Goal: Task Accomplishment & Management: Use online tool/utility

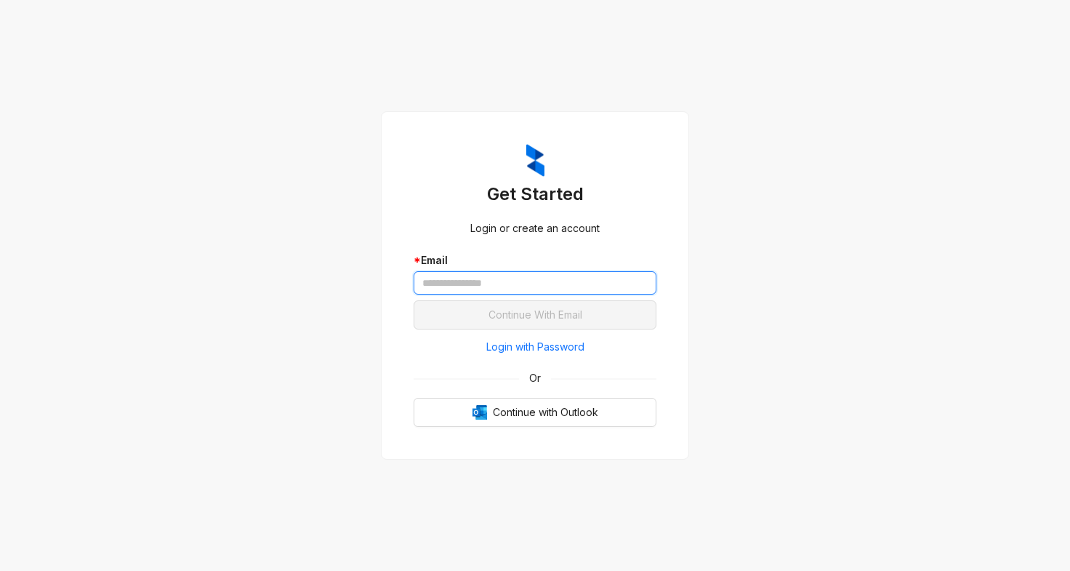
click at [464, 283] on input "text" at bounding box center [535, 282] width 243 height 23
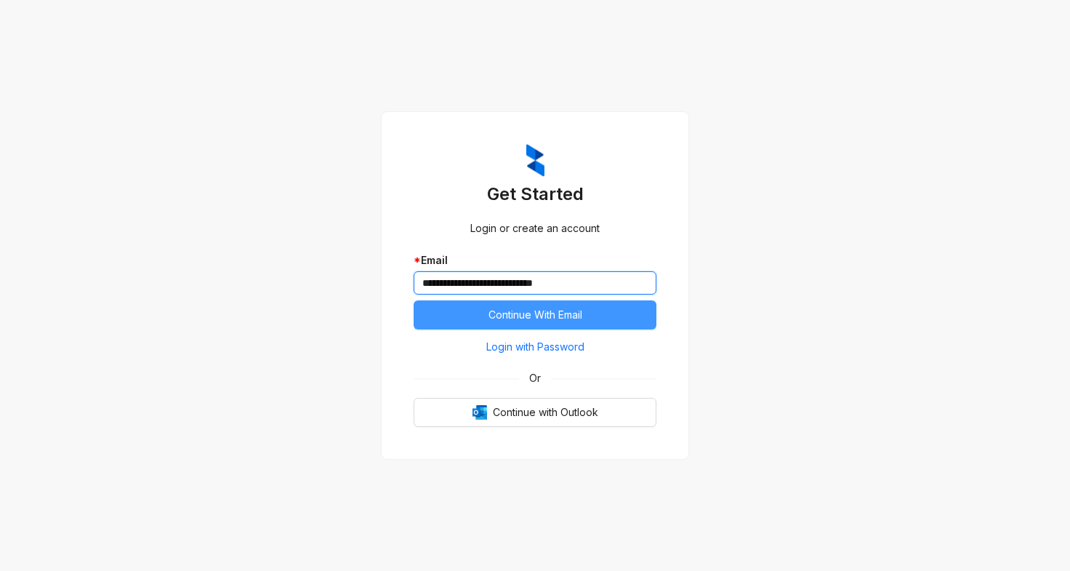
type input "**********"
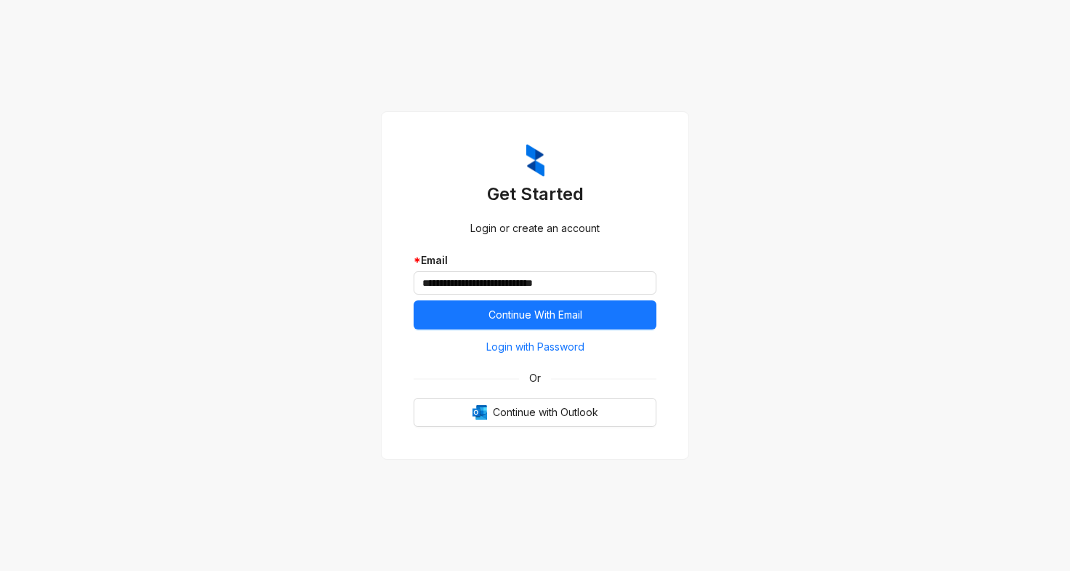
drag, startPoint x: 588, startPoint y: 308, endPoint x: 707, endPoint y: 307, distance: 119.2
click at [588, 307] on button "Continue With Email" at bounding box center [535, 314] width 243 height 29
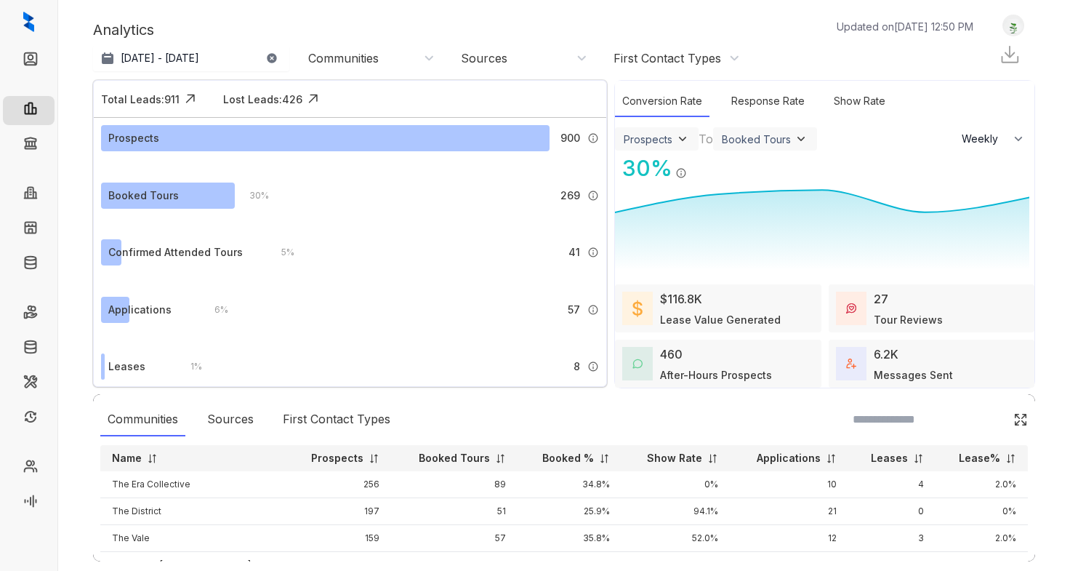
select select "******"
click at [45, 138] on link "Collections" at bounding box center [71, 145] width 53 height 29
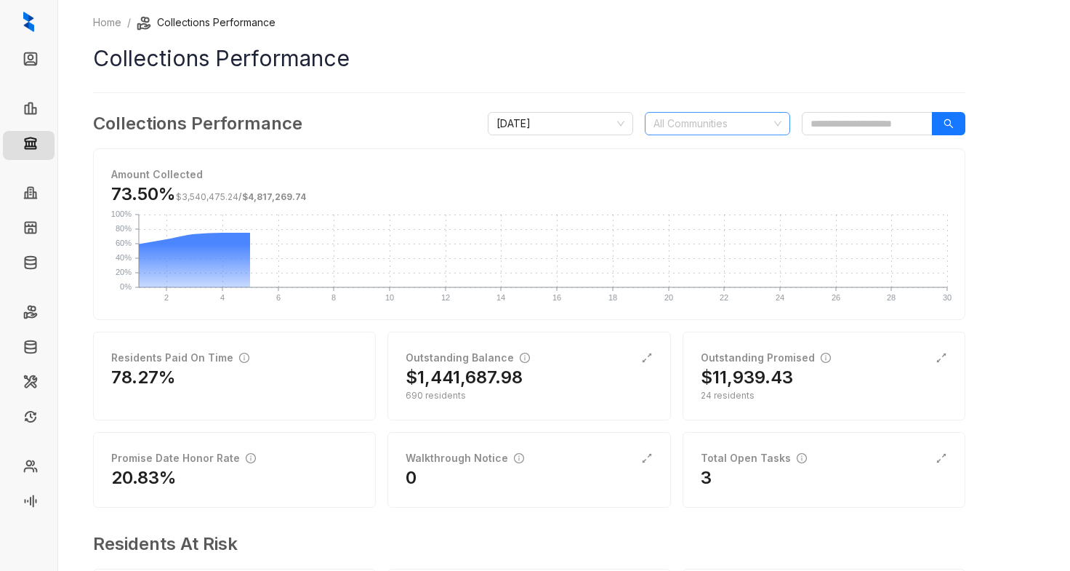
click at [668, 117] on div at bounding box center [710, 123] width 124 height 20
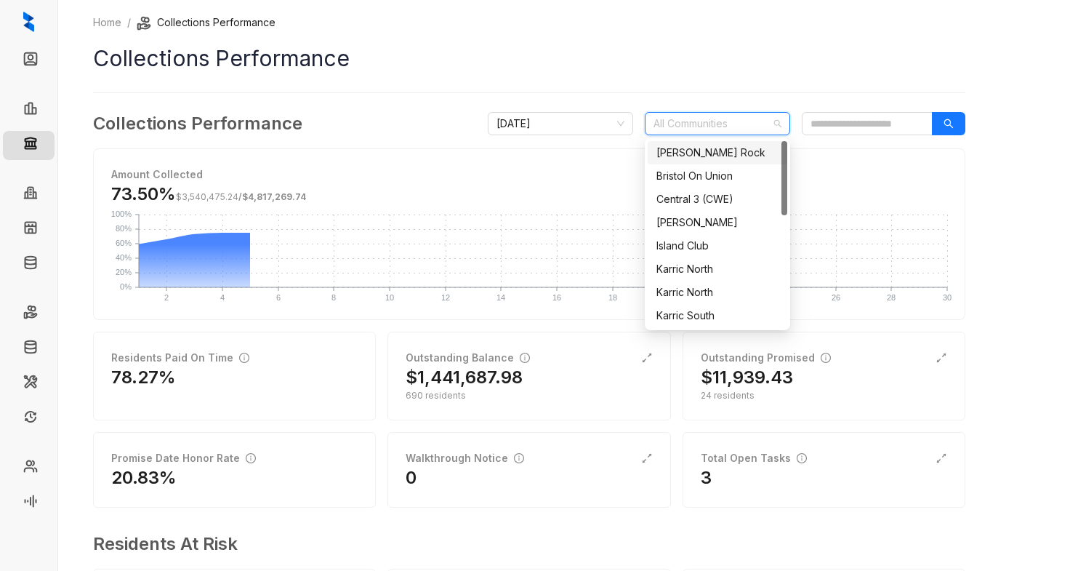
click at [709, 153] on div "Brant Rock" at bounding box center [717, 153] width 122 height 16
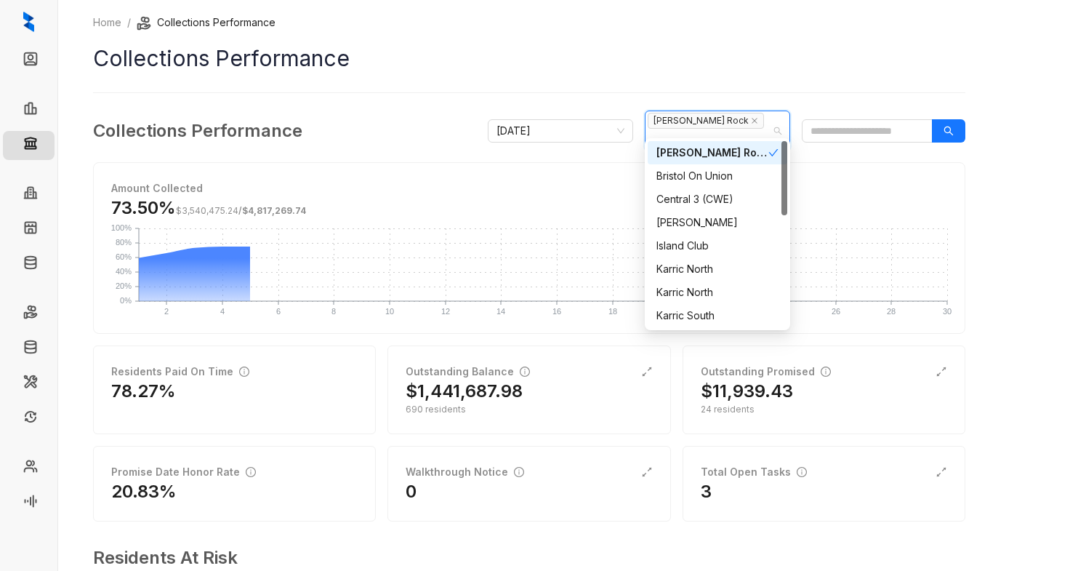
click at [910, 63] on h1 "Collections Performance" at bounding box center [529, 58] width 872 height 33
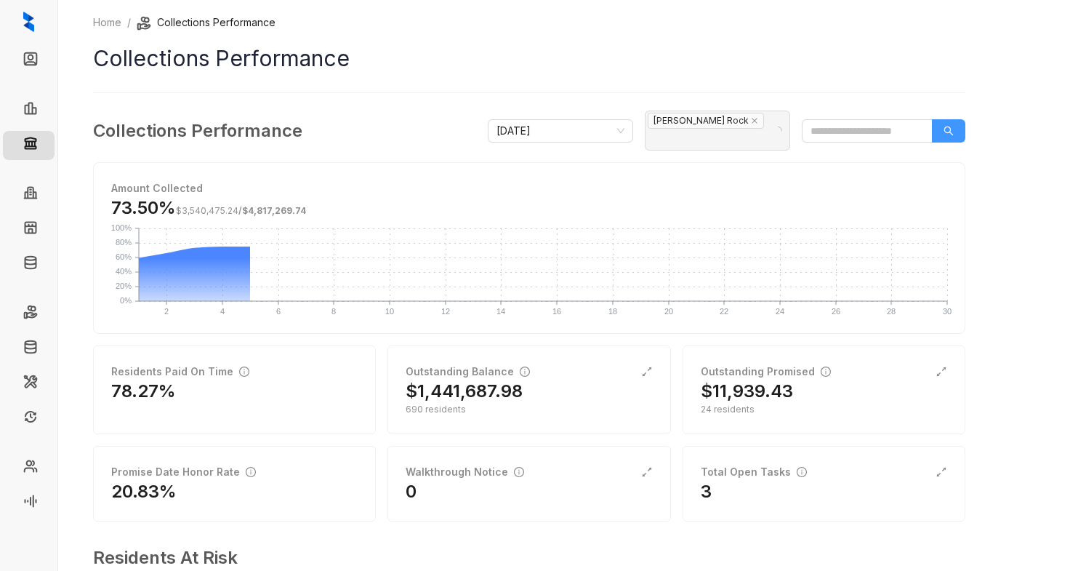
click at [951, 126] on icon "search" at bounding box center [949, 131] width 10 height 10
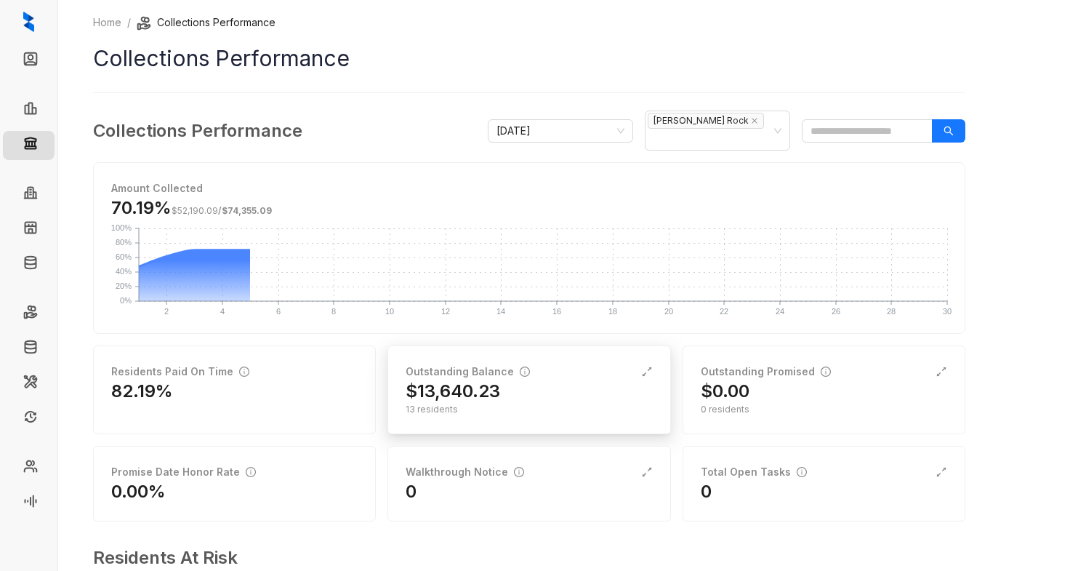
click at [478, 349] on div "Outstanding Balance $13,640.23 13 residents" at bounding box center [528, 389] width 283 height 89
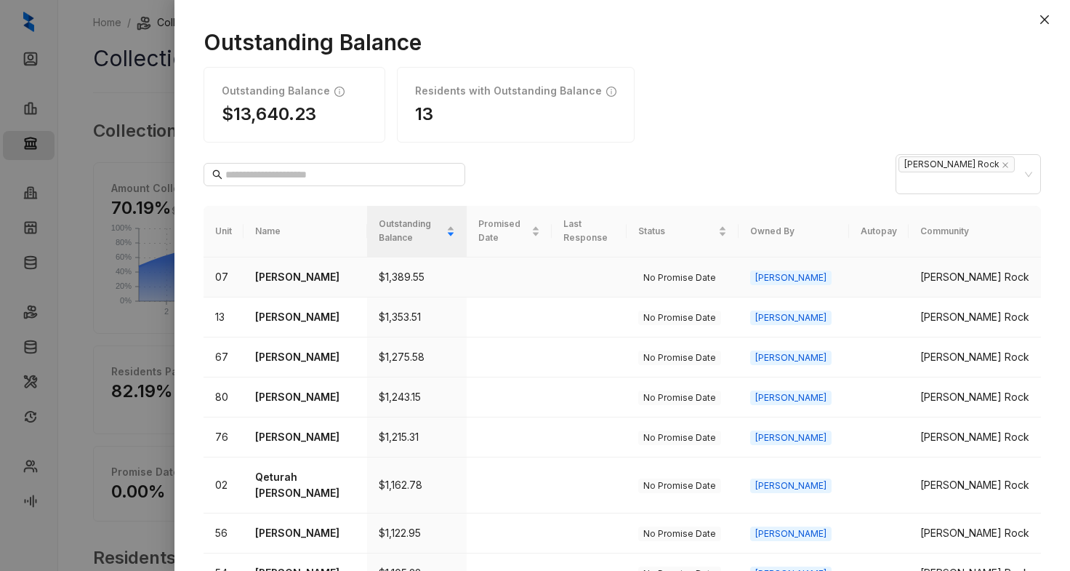
click at [277, 269] on p "Datrion Griffin" at bounding box center [305, 277] width 100 height 16
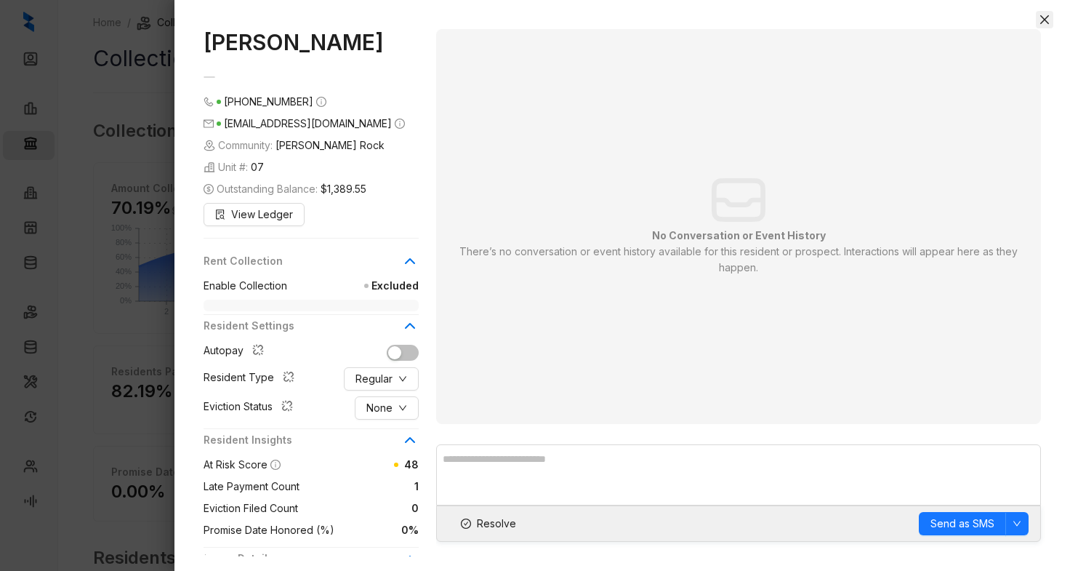
click at [1044, 15] on icon "close" at bounding box center [1045, 20] width 12 height 12
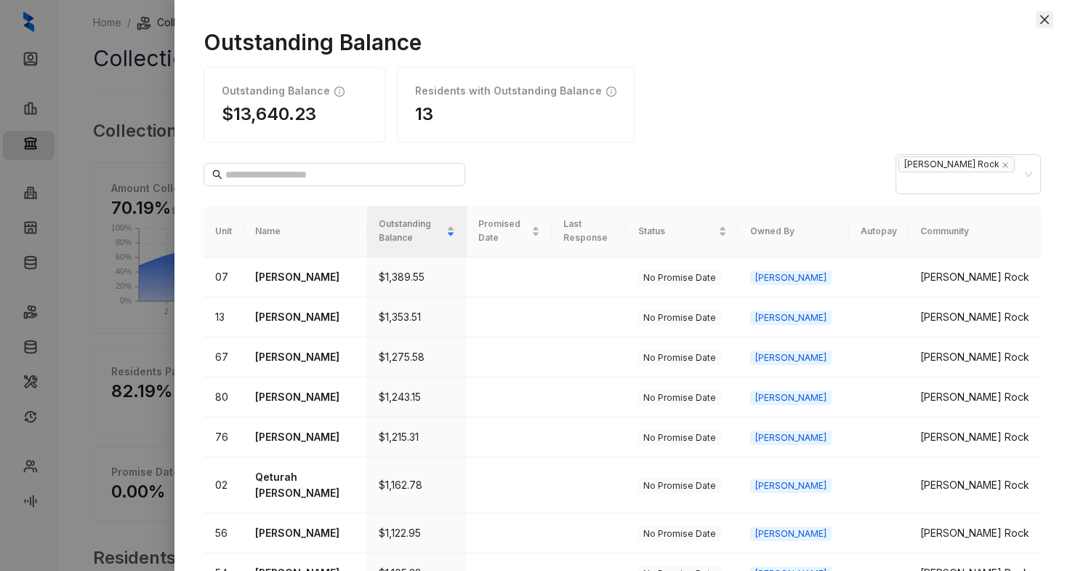
click at [1045, 20] on icon "close" at bounding box center [1044, 19] width 9 height 9
